Goal: Navigation & Orientation: Find specific page/section

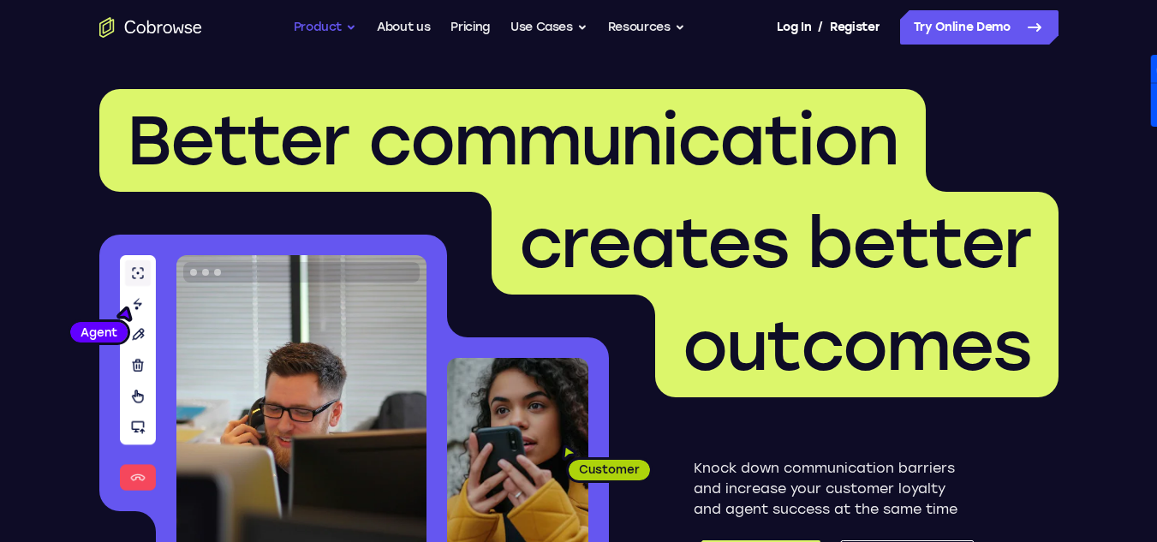
click at [350, 25] on button "Product" at bounding box center [325, 27] width 63 height 34
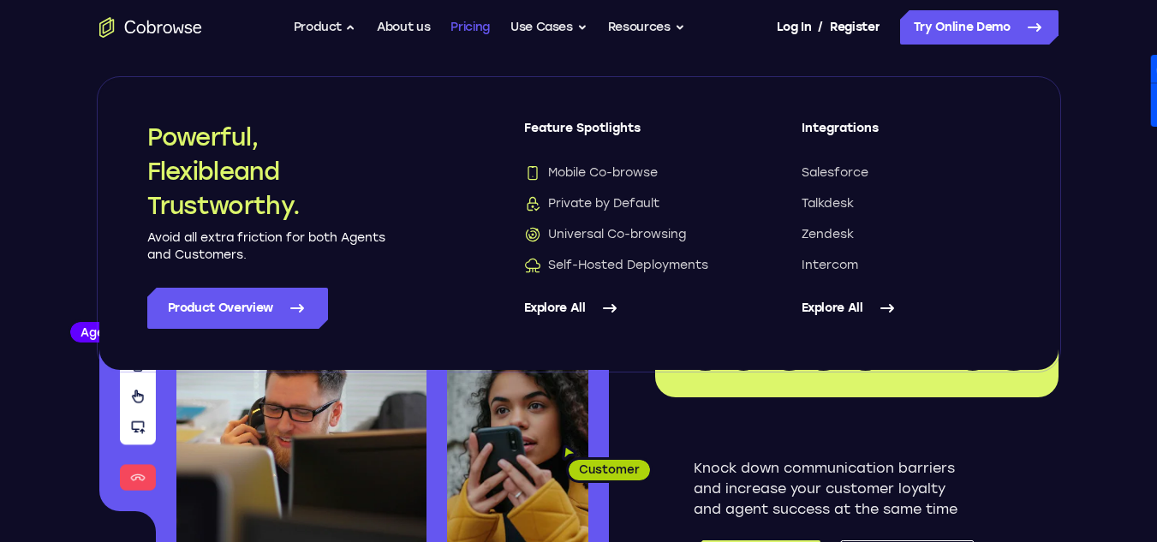
click at [472, 28] on link "Pricing" at bounding box center [469, 27] width 39 height 34
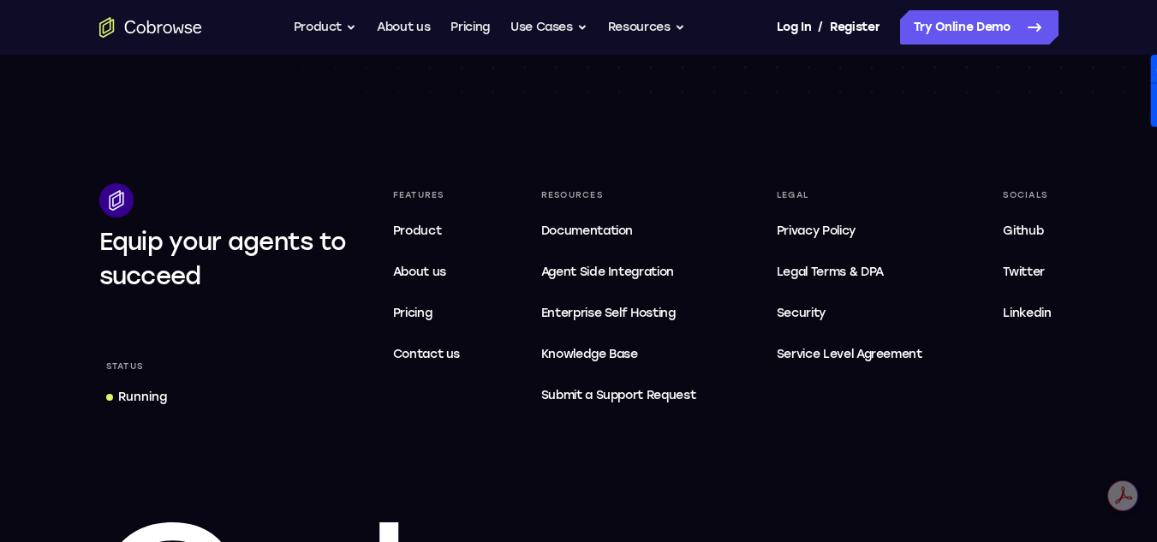
scroll to position [2927, 0]
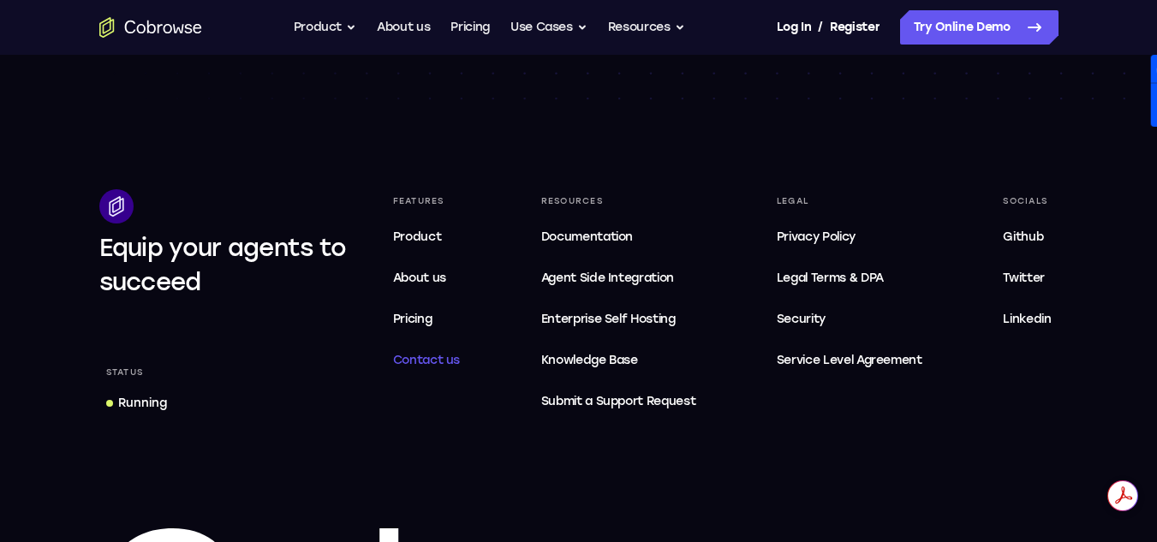
click at [441, 351] on link "Contact us" at bounding box center [426, 360] width 81 height 34
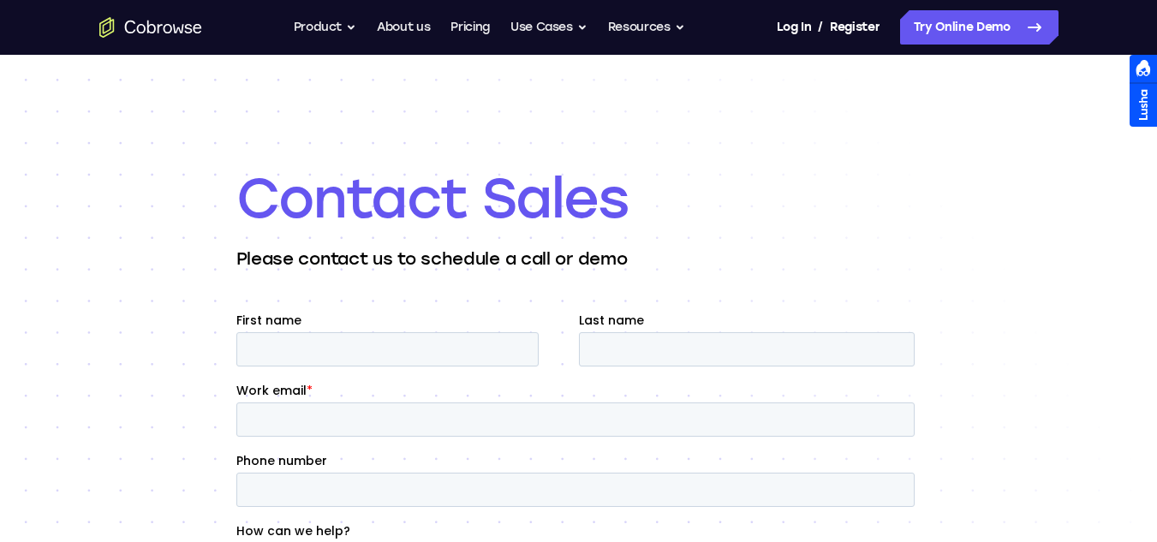
drag, startPoint x: 1162, startPoint y: 116, endPoint x: 1127, endPoint y: 54, distance: 71.7
click at [426, 27] on link "About us" at bounding box center [403, 27] width 53 height 34
